Goal: Navigation & Orientation: Find specific page/section

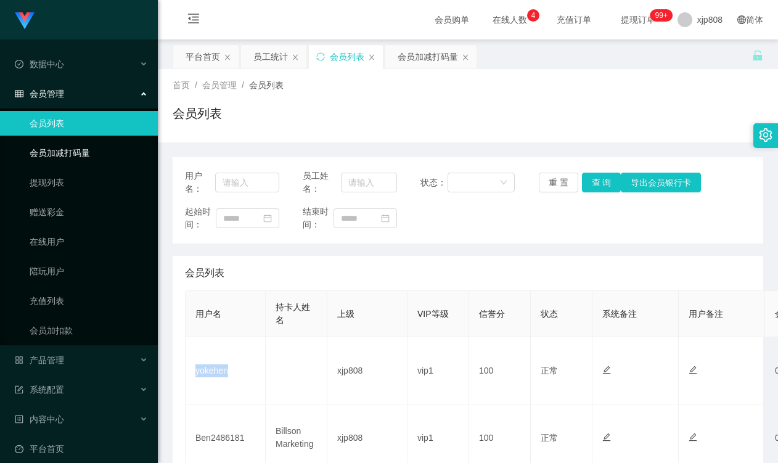
click at [71, 160] on link "会员加减打码量" at bounding box center [89, 153] width 118 height 25
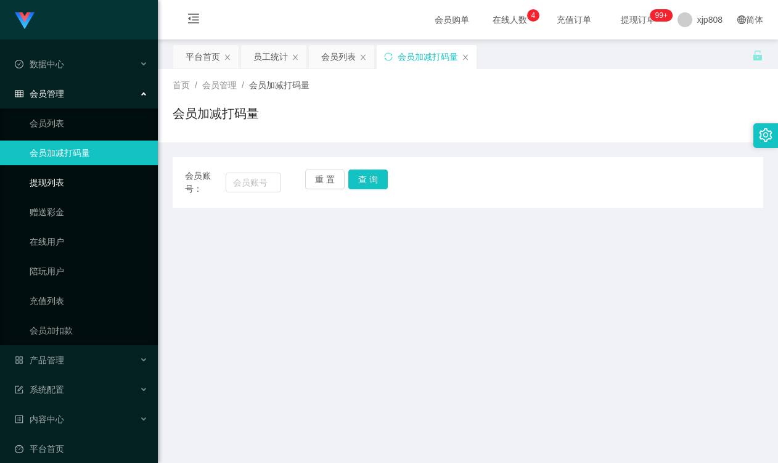
click at [54, 181] on link "提现列表" at bounding box center [89, 182] width 118 height 25
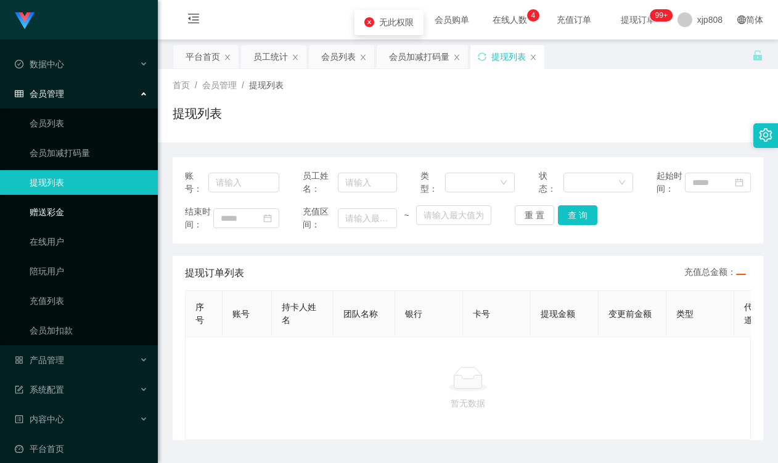
click at [46, 208] on link "赠送彩金" at bounding box center [89, 212] width 118 height 25
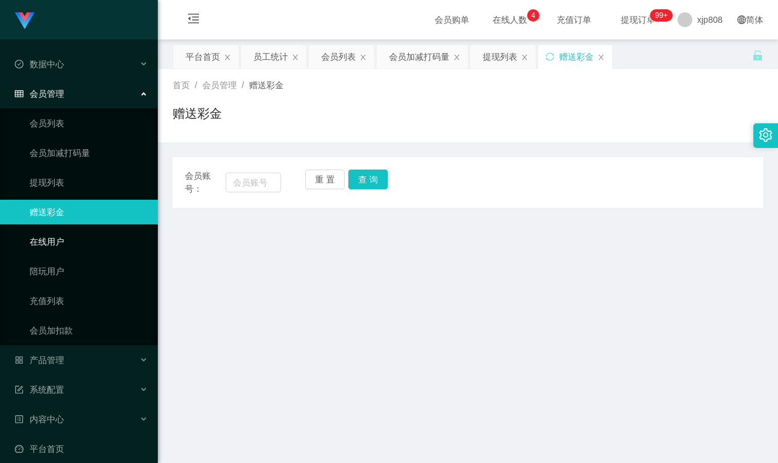
click at [43, 236] on link "在线用户" at bounding box center [89, 241] width 118 height 25
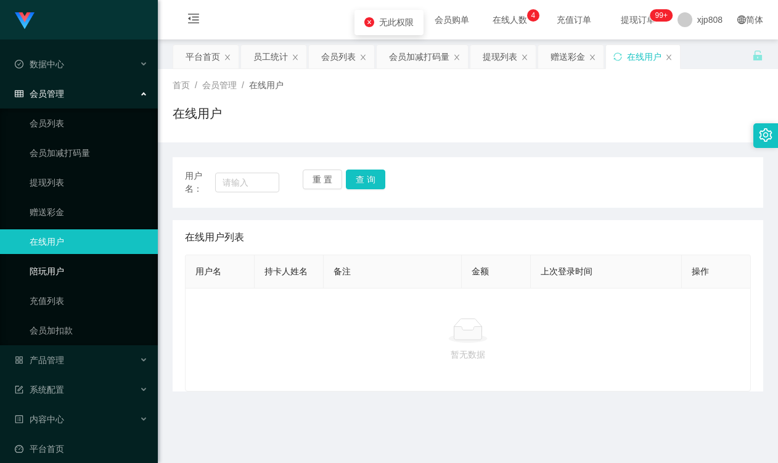
click at [43, 273] on link "陪玩用户" at bounding box center [89, 271] width 118 height 25
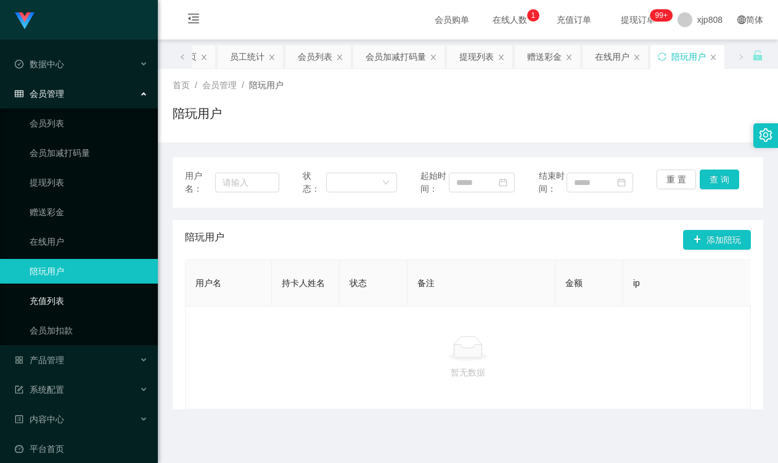
click at [45, 305] on link "充值列表" at bounding box center [89, 301] width 118 height 25
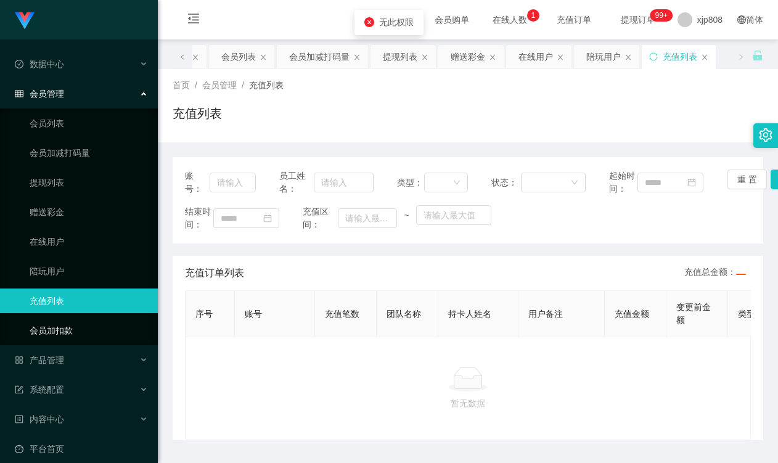
click at [55, 333] on link "会员加扣款" at bounding box center [89, 330] width 118 height 25
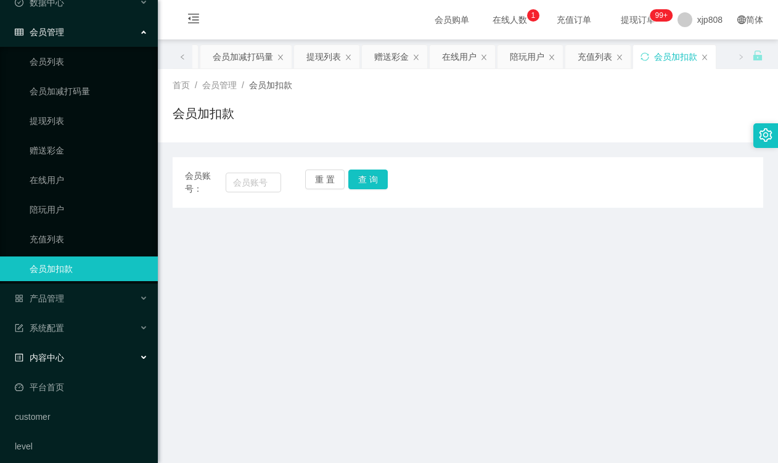
scroll to position [70, 0]
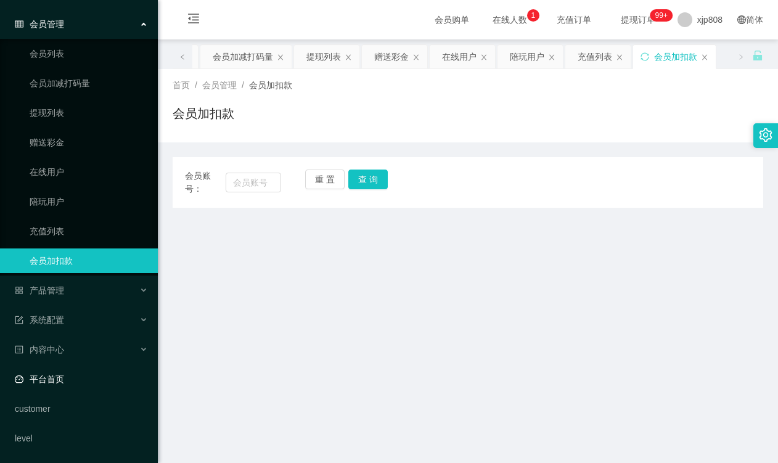
click at [65, 374] on link "平台首页" at bounding box center [81, 379] width 133 height 25
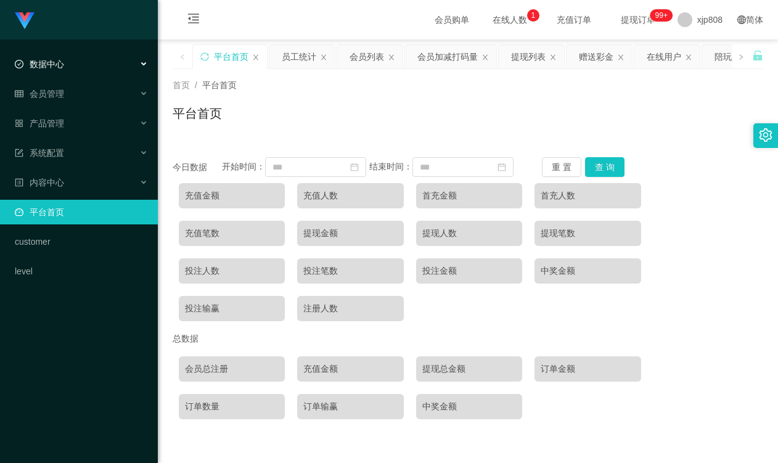
click at [48, 56] on div "数据中心" at bounding box center [79, 64] width 158 height 25
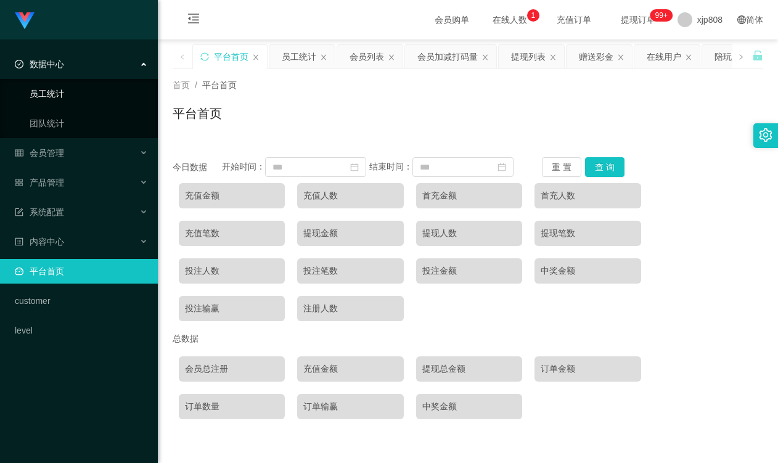
click at [55, 100] on link "员工统计" at bounding box center [89, 93] width 118 height 25
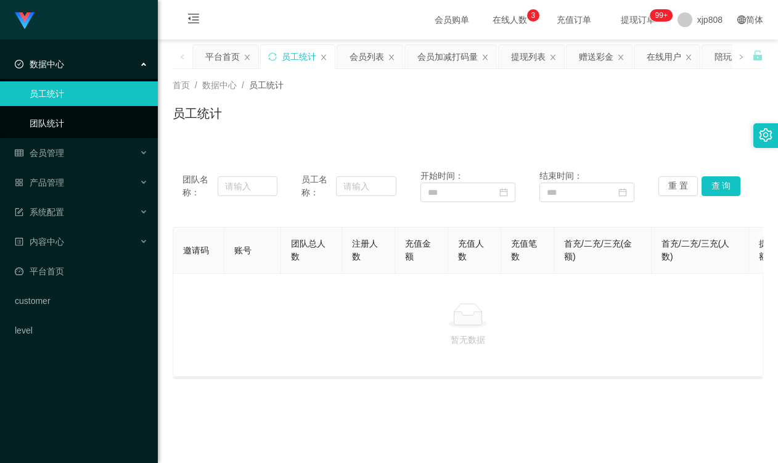
click at [43, 117] on link "团队统计" at bounding box center [89, 123] width 118 height 25
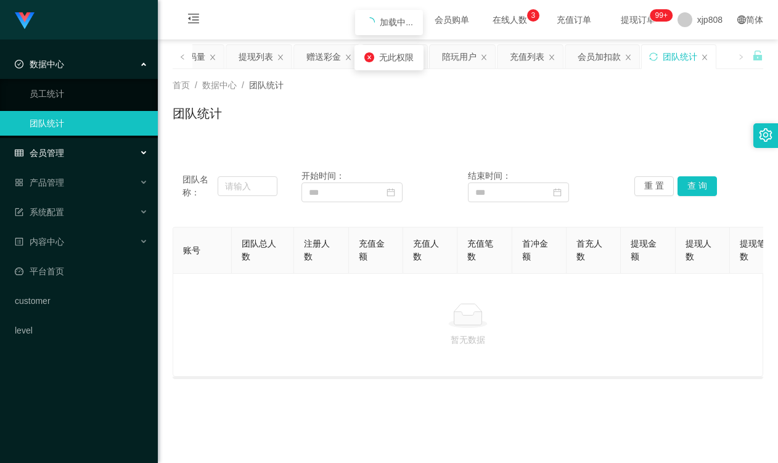
click at [35, 146] on div "会员管理" at bounding box center [79, 153] width 158 height 25
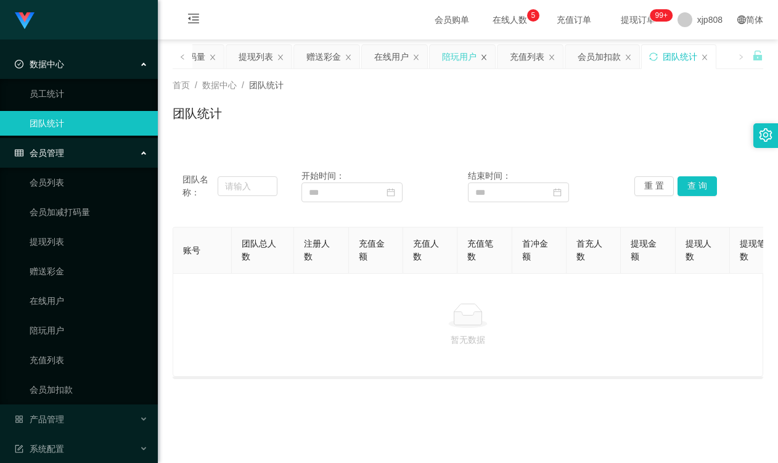
click at [485, 56] on icon "图标: close" at bounding box center [484, 57] width 5 height 6
click at [492, 57] on icon "图标: close" at bounding box center [492, 57] width 7 height 7
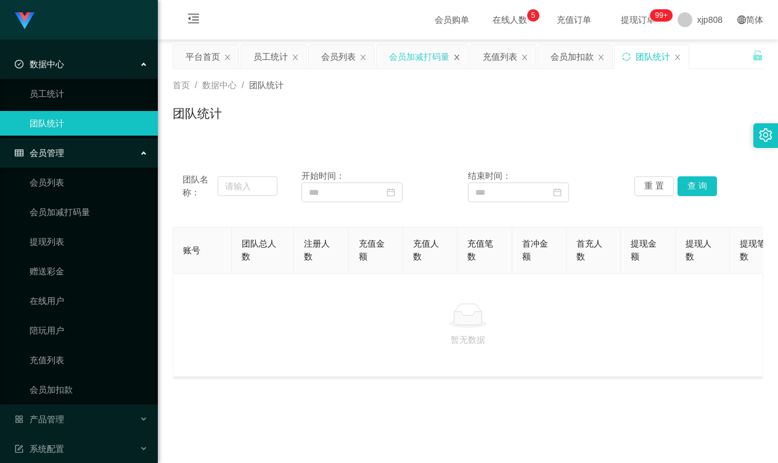
click at [456, 59] on icon "图标: close" at bounding box center [456, 57] width 7 height 7
click at [426, 59] on div "充值列表" at bounding box center [409, 56] width 65 height 23
click at [99, 144] on div "会员管理" at bounding box center [79, 153] width 158 height 25
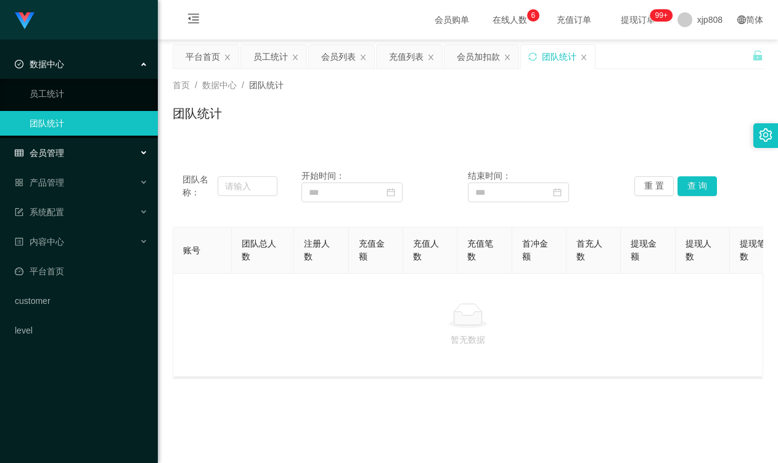
click at [94, 147] on div "会员管理" at bounding box center [79, 153] width 158 height 25
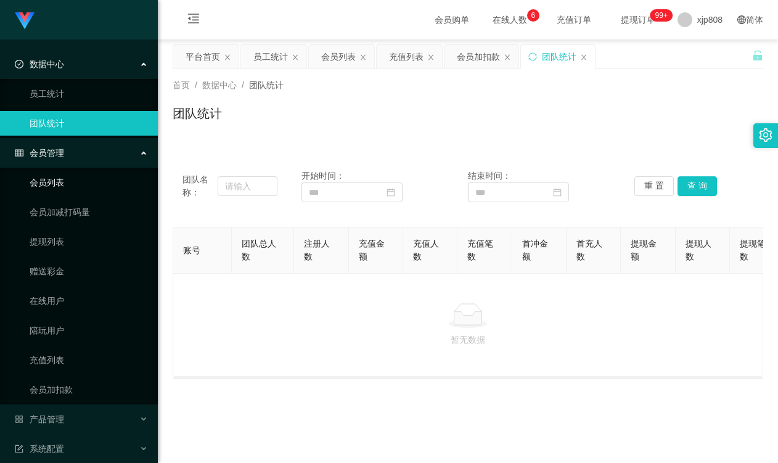
click at [56, 179] on link "会员列表" at bounding box center [89, 182] width 118 height 25
